Goal: Task Accomplishment & Management: Manage account settings

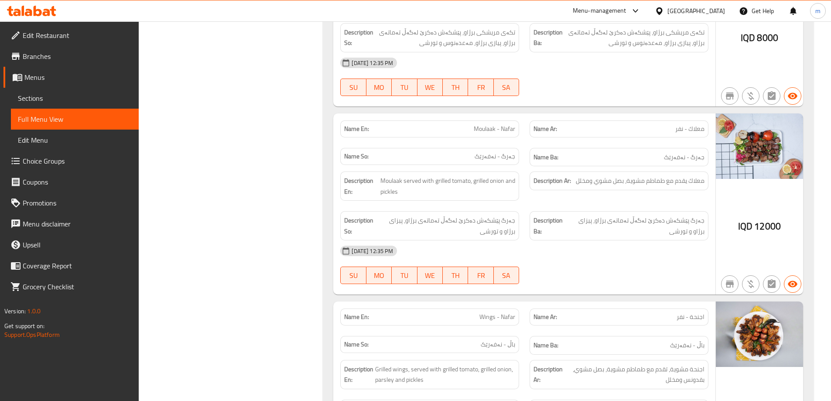
scroll to position [1134, 0]
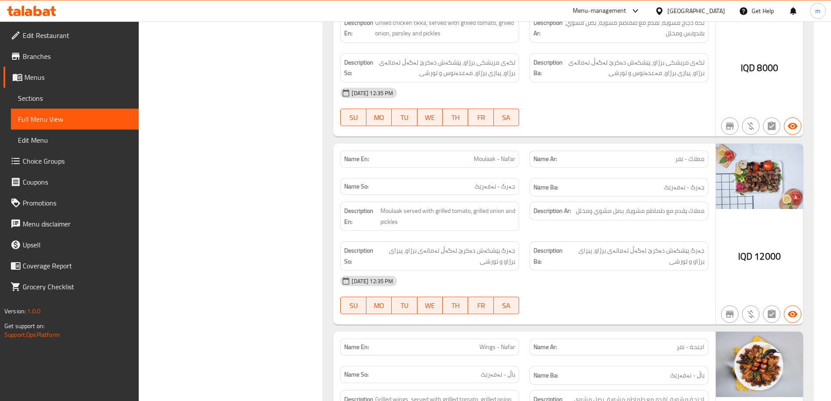
click at [494, 160] on span "Moulaak - Nafar" at bounding box center [494, 158] width 41 height 9
click at [68, 103] on span "Sections" at bounding box center [75, 98] width 114 height 10
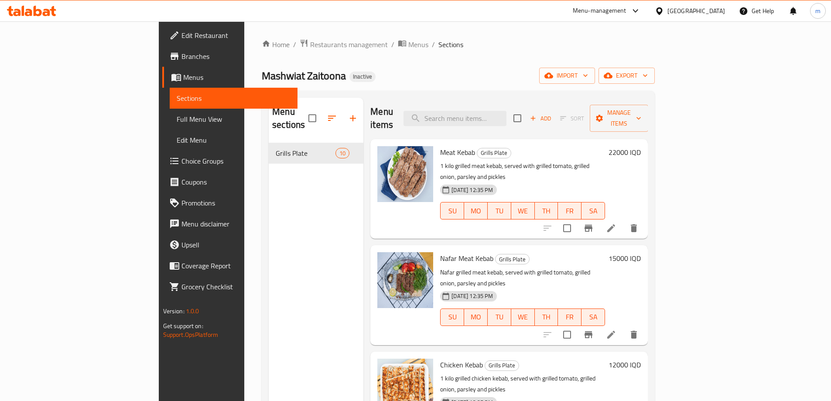
click at [177, 116] on span "Full Menu View" at bounding box center [234, 119] width 114 height 10
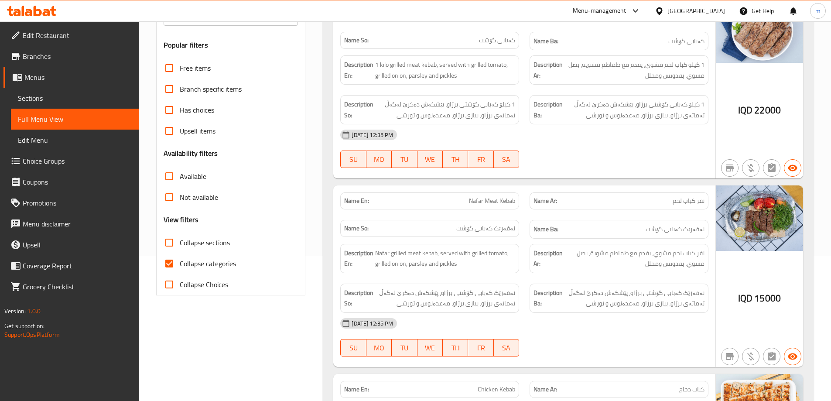
click at [171, 239] on input "Collapse sections" at bounding box center [169, 242] width 21 height 21
checkbox input "true"
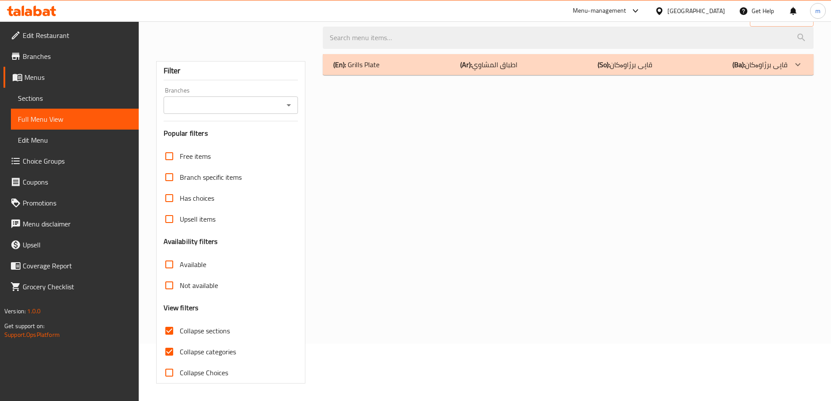
click at [169, 258] on div "Free items Branch specific items Has choices Upsell items Availability filters …" at bounding box center [231, 264] width 135 height 237
click at [170, 350] on input "Collapse categories" at bounding box center [169, 351] width 21 height 21
checkbox input "false"
click at [447, 69] on div "(En): Grills Plate (Ar): اطباق المشاوي (So): قاپی برژاوەکان (Ba): قاپی برژاوەکان" at bounding box center [560, 64] width 454 height 10
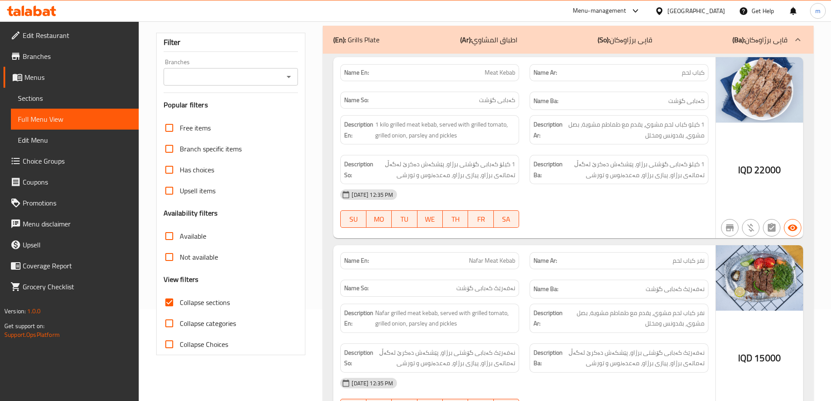
scroll to position [0, 0]
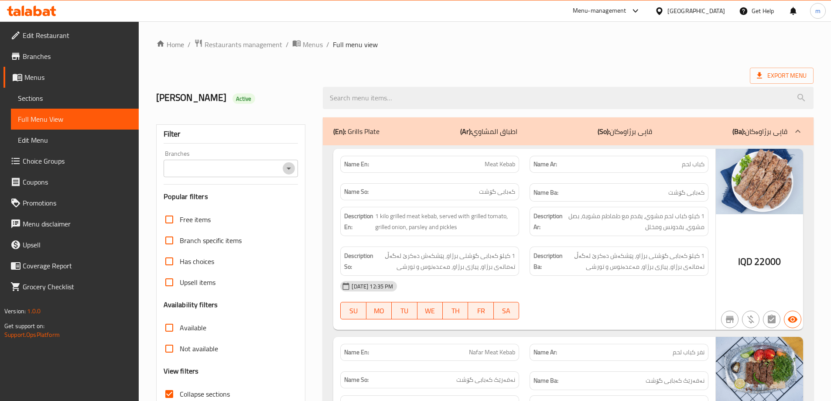
click at [291, 167] on icon "Open" at bounding box center [288, 168] width 10 height 10
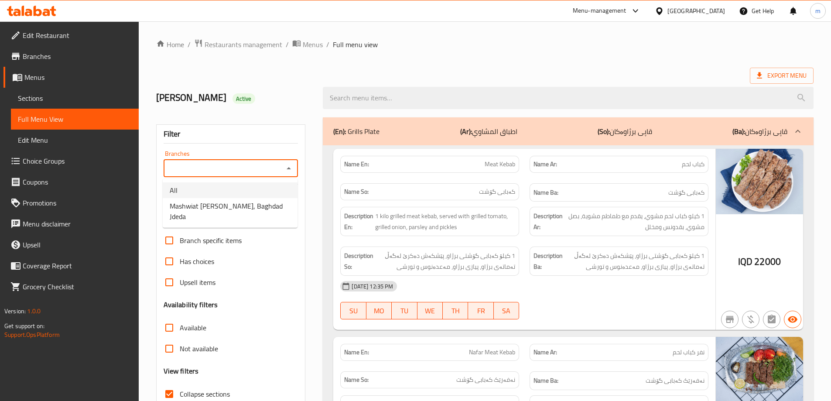
click at [195, 205] on span "Mashwiat [PERSON_NAME], Baghdad Jdeda" at bounding box center [230, 211] width 121 height 21
type input "Mashwiat [PERSON_NAME], Baghdad Jdeda"
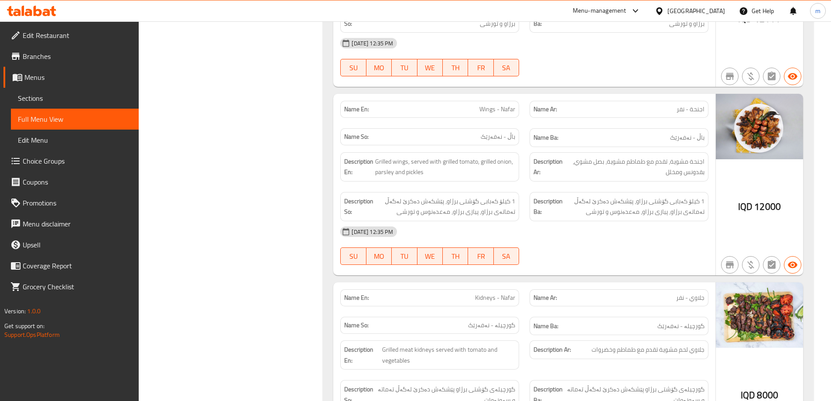
scroll to position [1367, 0]
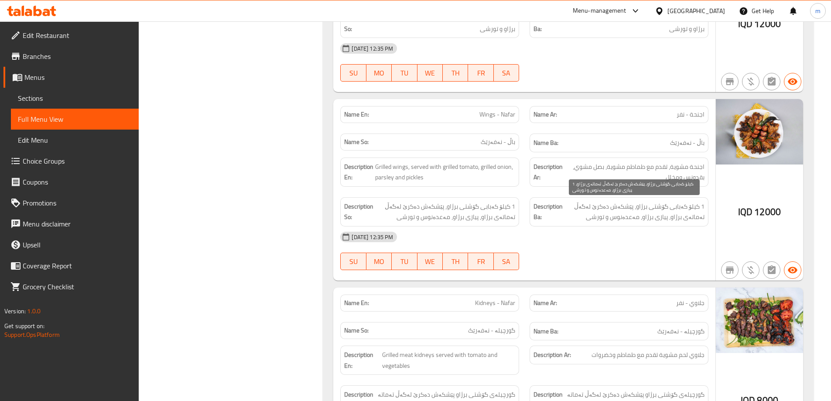
click at [623, 206] on span "1 کیلۆ کەبابی گۆشتی برژاو، پێشکەش دەکرێ لەگەڵ تەماتەی برژاو، پیازی برژاو، مەعدە…" at bounding box center [634, 211] width 140 height 21
click at [625, 206] on span "1 کیلۆ کەبابی گۆشتی برژاو، پێشکەش دەکرێ لەگەڵ تەماتەی برژاو، پیازی برژاو، مەعدە…" at bounding box center [634, 211] width 140 height 21
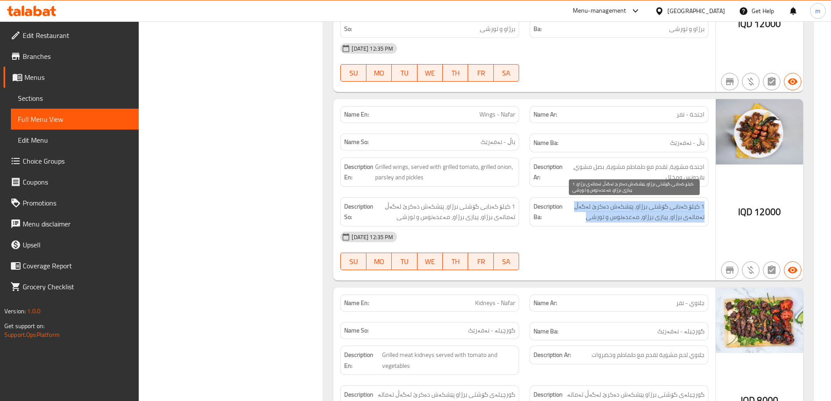
click at [625, 206] on span "1 کیلۆ کەبابی گۆشتی برژاو، پێشکەش دەکرێ لەگەڵ تەماتەی برژاو، پیازی برژاو، مەعدە…" at bounding box center [634, 211] width 140 height 21
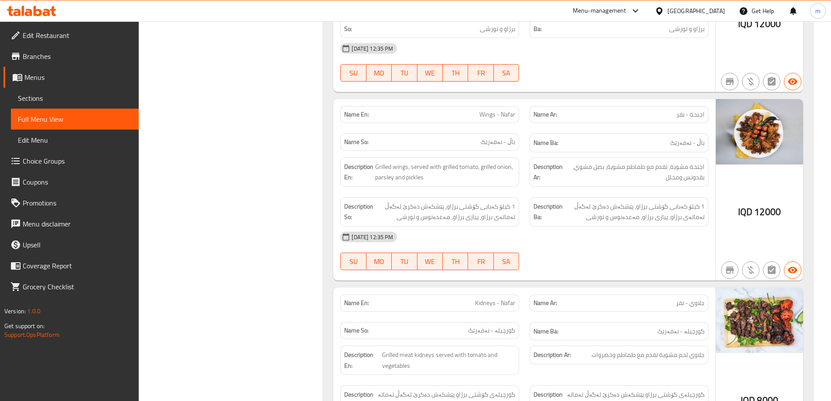
click at [482, 116] on span "Wings - Nafar" at bounding box center [497, 114] width 36 height 9
copy span "Wings - Nafar"
click at [80, 90] on link "Sections" at bounding box center [75, 98] width 128 height 21
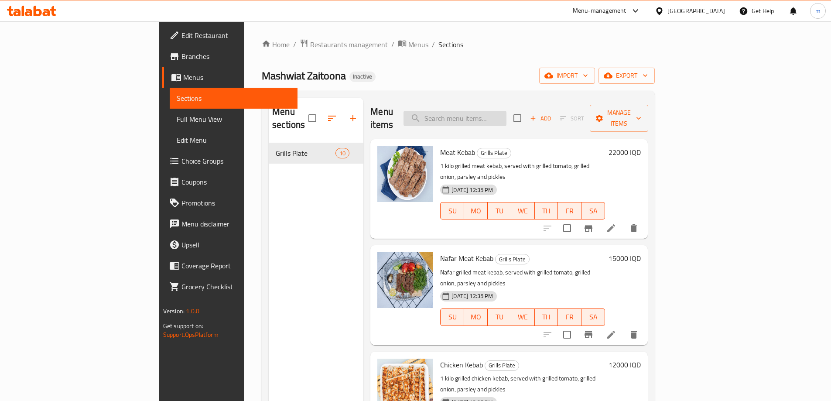
click at [506, 114] on input "search" at bounding box center [454, 118] width 103 height 15
paste input "Wings - Nafar"
type input "Wings - Nafar"
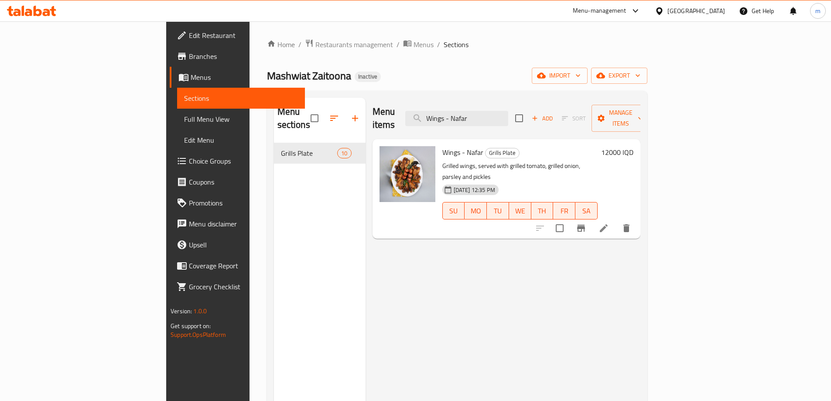
click at [616, 220] on li at bounding box center [603, 228] width 24 height 16
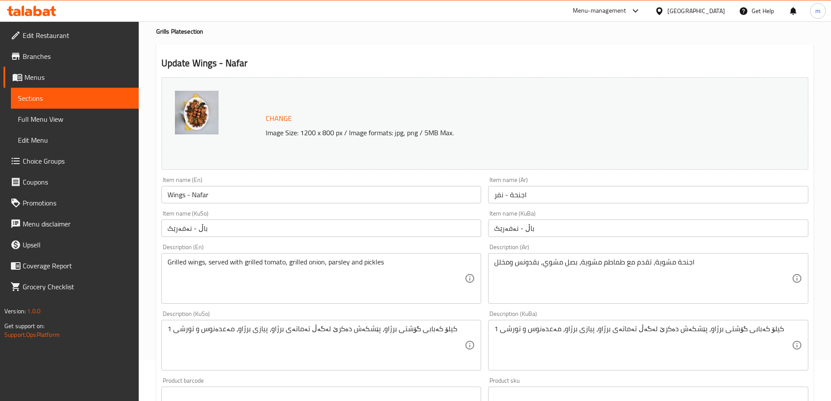
scroll to position [145, 0]
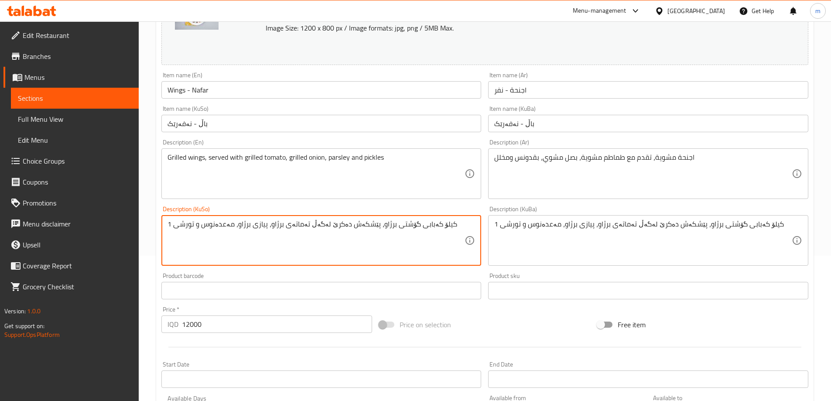
paste textarea "باڵی برژاو، پێشکەش دەکرێ لەگەڵ تەماتەی برژاو، پیازی برژاو، مەعدەنوس و تورشی باڵ"
type textarea "باڵی برژاو، پێشکەش دەکرێ لەگەڵ تەماتەی برژاو، پیازی برژاو، مەعدەنوس و تورشی باڵ…"
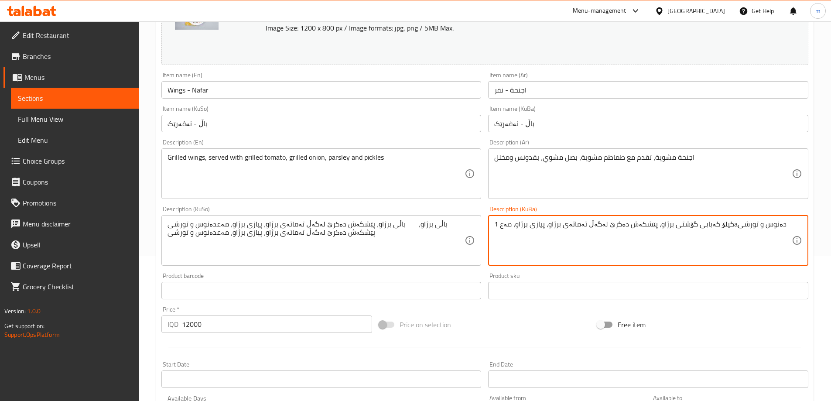
paste textarea "اڵی برژاو، پێشکەش دەکرێ لەگەڵ تەماتەی برژاو، پیازی برژاو، مەعدەنوس و تورشی باڵی…"
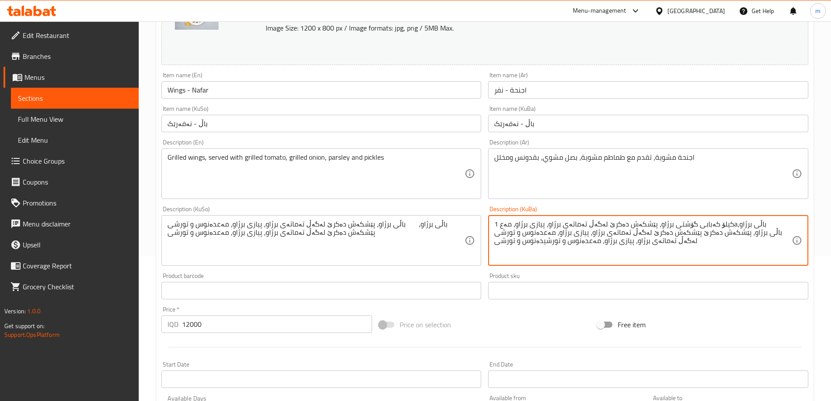
click at [555, 232] on textarea "1 کیلۆ کەبابی گۆشتی برژاو، پێشکەش دەکرێ لەگەڵ تەماتەی برژاو، پیازی برژاو، مەعaب…" at bounding box center [642, 240] width 297 height 41
paste textarea "باڵی برژاو، پێشکەش دەکرێ لەگەڵ تەماتەی برژاو، پیازی برژاو، مەعدەنوس و تورشی باڵ…"
click at [556, 234] on textarea "باڵی برژاو، پێشکەش دەکرێ لەگەڵ تەماتەی برژاو، پیازی برژاو، مەعدەنوس و تورشی باڵ…" at bounding box center [642, 240] width 297 height 41
paste textarea
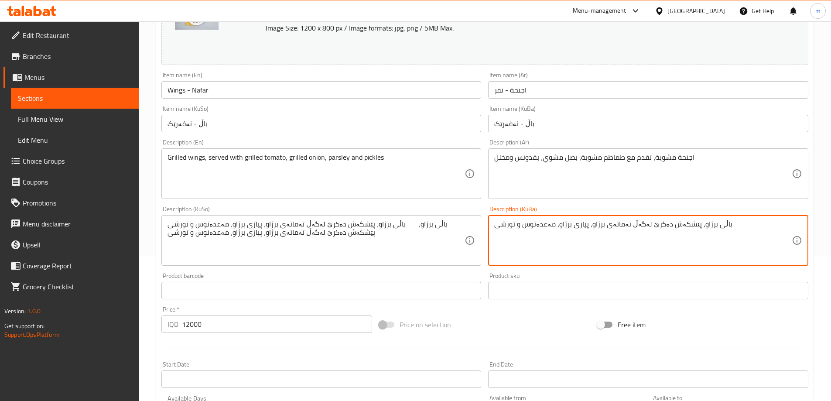
type textarea "باڵی برژاو، پێشکەش دەکرێ لەگەڵ تەماتەی برژاو، پیازی برژاو، مەعدەنوس و تورشی"
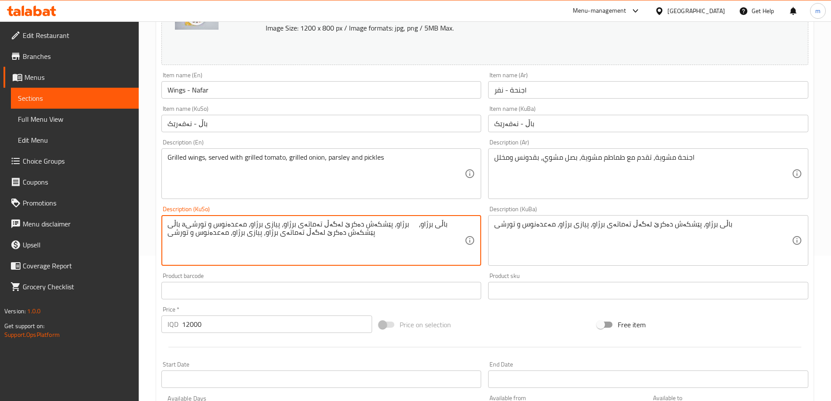
paste textarea "ڵی برژاو، پێشکەش دەکرێ لەگەڵ تەماتەی برژاو، پیازی برژاو، مەعدەنوس و تورشیب"
click at [376, 233] on textarea "باڵی aباڵی برژاو، پێشکەش دەکرێ لەگەڵ تەماتەی برژاو، پیازی برژاو، مەعدەنوس و تور…" at bounding box center [315, 240] width 297 height 41
paste textarea
type textarea "باڵی برژاو، پێشکەش دەکرێ لەگەڵ تەماتەی برژاو، پیازی برژاو، مەعدەنوس و تورشی"
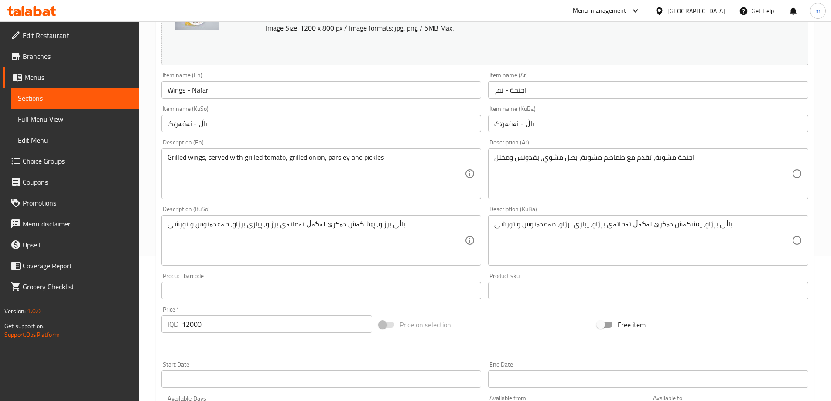
click at [387, 208] on div "Description (KuSo) باڵی برژاو، پێشکەش دەکرێ لەگەڵ تەماتەی برژاو، پیازی برژاو، م…" at bounding box center [321, 236] width 320 height 60
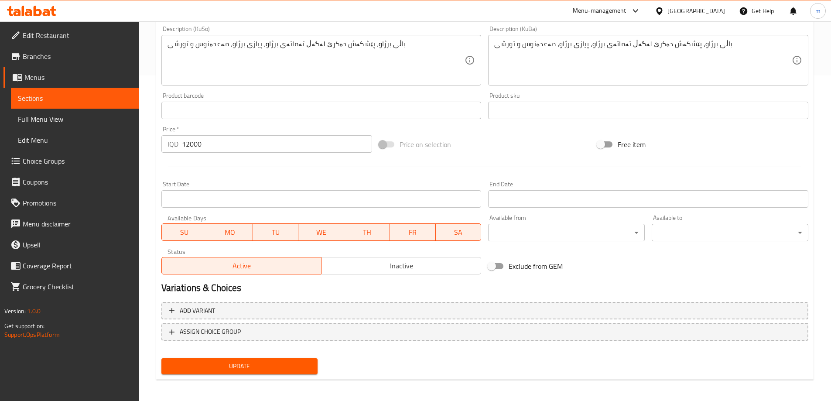
scroll to position [328, 0]
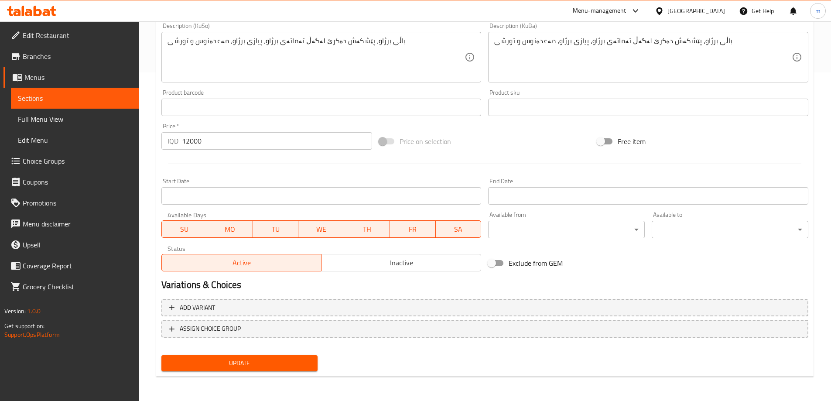
click at [228, 365] on span "Update" at bounding box center [239, 363] width 143 height 11
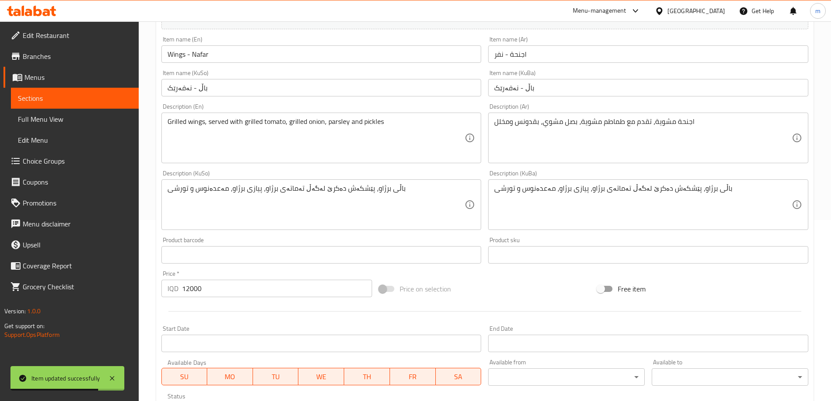
scroll to position [67, 0]
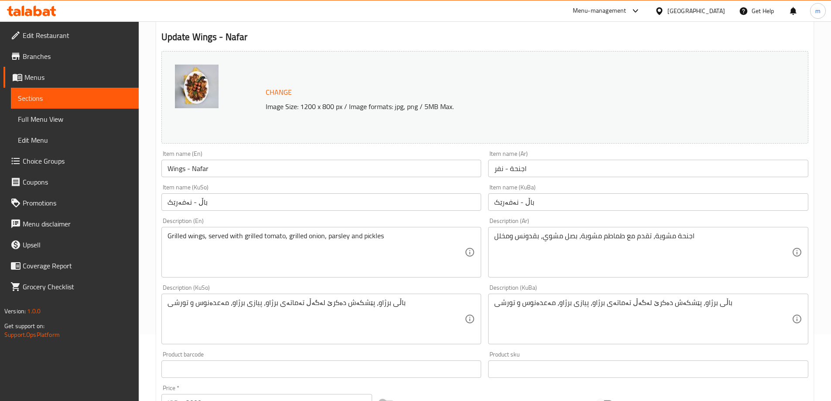
click at [84, 117] on span "Full Menu View" at bounding box center [75, 119] width 114 height 10
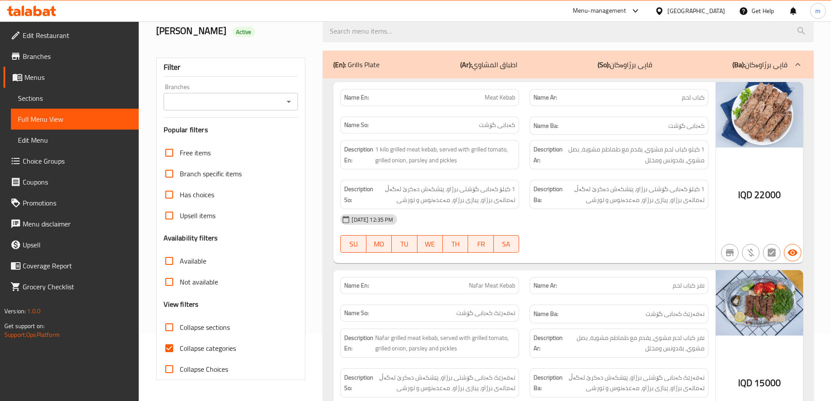
click at [168, 342] on input "Collapse categories" at bounding box center [169, 348] width 21 height 21
checkbox input "false"
click at [173, 324] on input "Collapse sections" at bounding box center [169, 327] width 21 height 21
checkbox input "true"
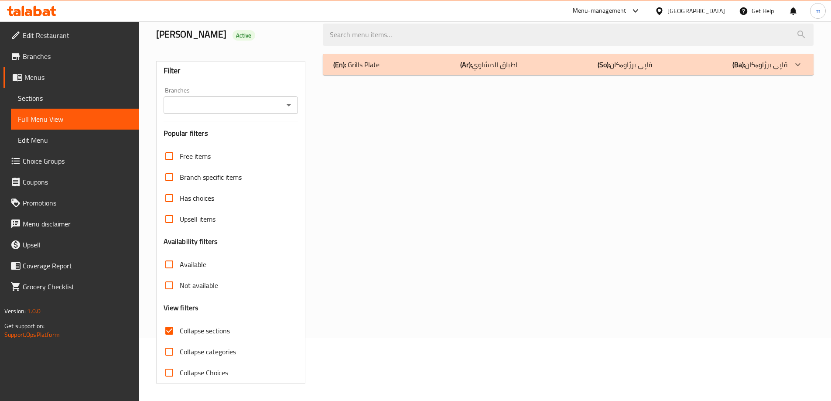
scroll to position [63, 0]
click at [406, 70] on div "(En): Grills Plate (Ar): اطباق المشاوي (So): قاپی برژاوەکان (Ba): قاپی برژاوەکان" at bounding box center [568, 64] width 491 height 21
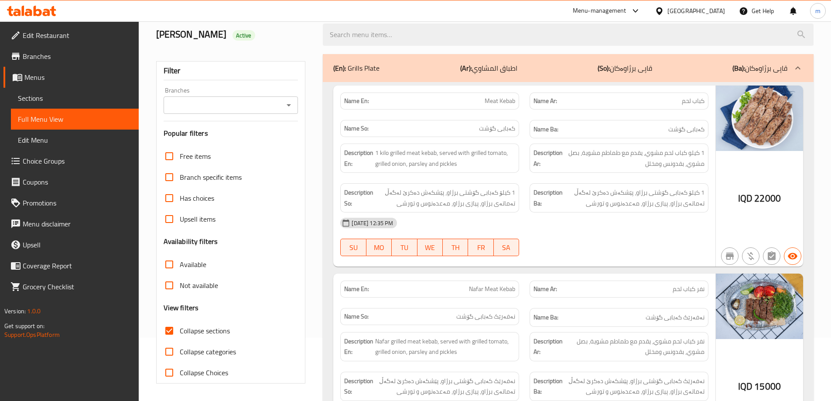
click at [522, 186] on div "Description So: 1 کیلۆ کەبابی گۆشتی برژاو، پێشکەش دەکرێ لەگەڵ تەماتەی برژاو، پی…" at bounding box center [429, 198] width 189 height 40
click at [295, 107] on div "Branches" at bounding box center [231, 104] width 135 height 17
click at [287, 105] on icon "Open" at bounding box center [288, 105] width 10 height 10
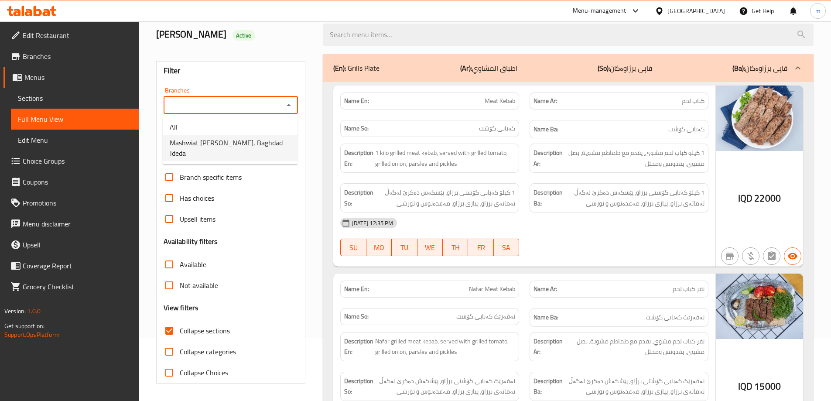
click at [198, 143] on span "Mashwiat [PERSON_NAME], Baghdad Jdeda" at bounding box center [230, 147] width 121 height 21
type input "Mashwiat [PERSON_NAME], Baghdad Jdeda"
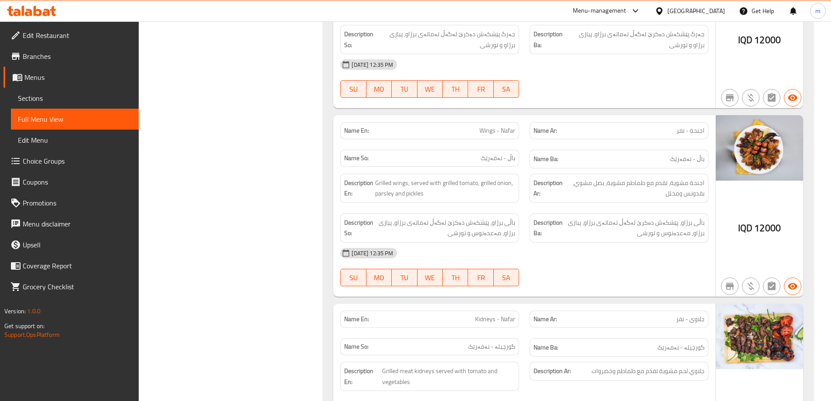
scroll to position [1430, 0]
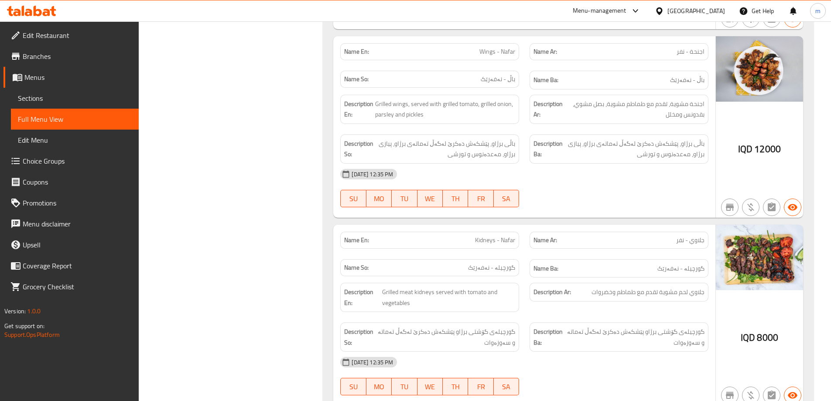
click at [529, 166] on div "[DATE] 12:35 PM" at bounding box center [524, 174] width 379 height 21
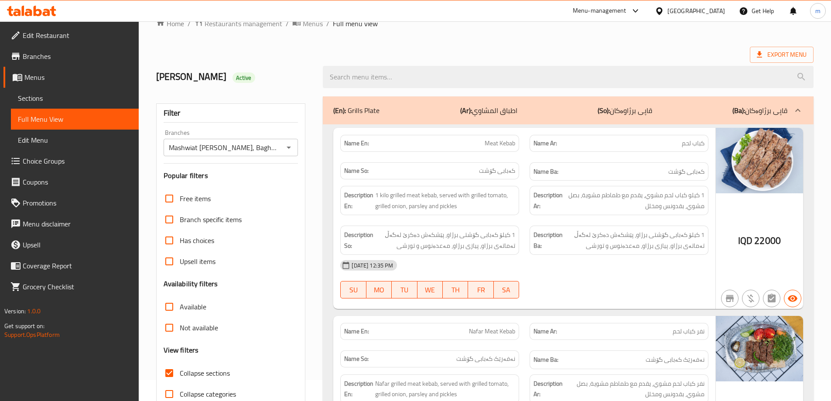
scroll to position [0, 0]
